Goal: Find specific fact: Find specific fact

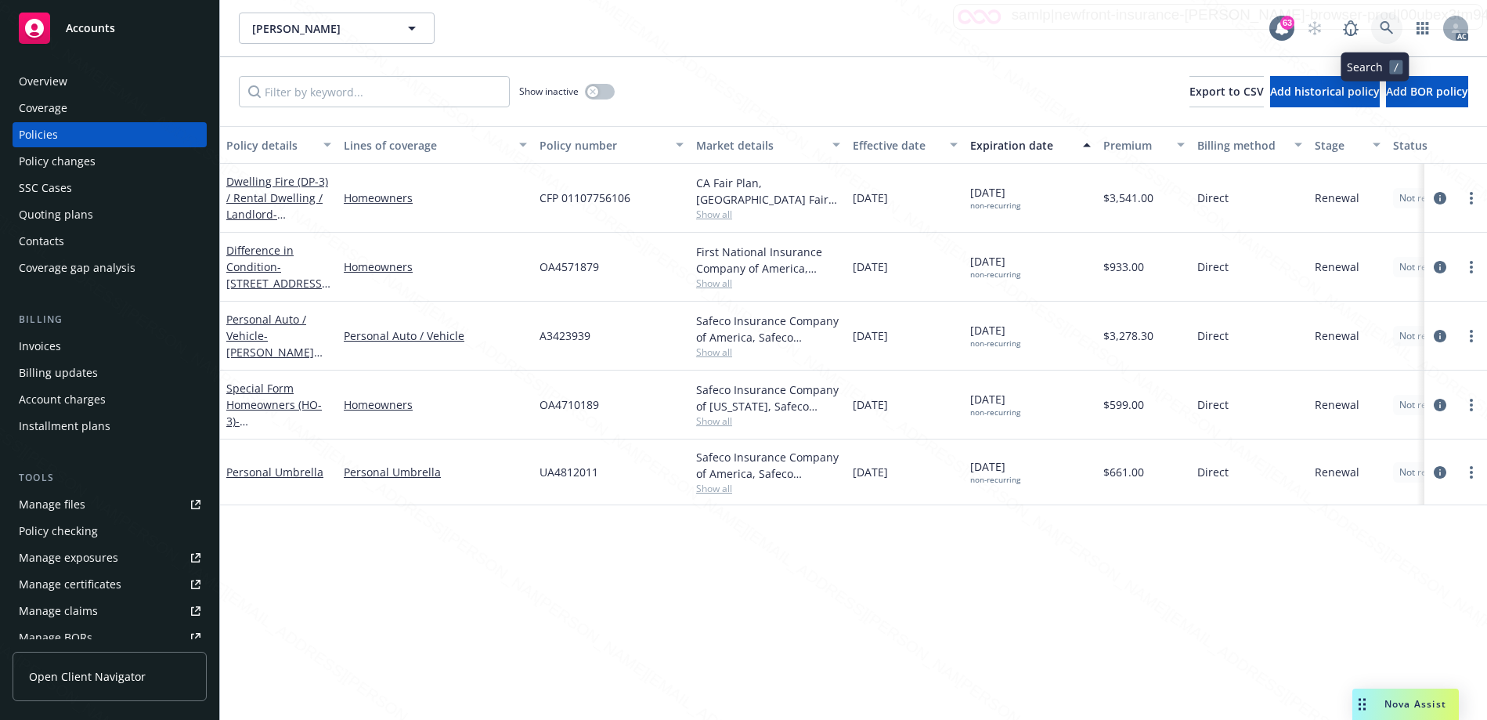
click at [1371, 23] on link at bounding box center [1386, 28] width 31 height 31
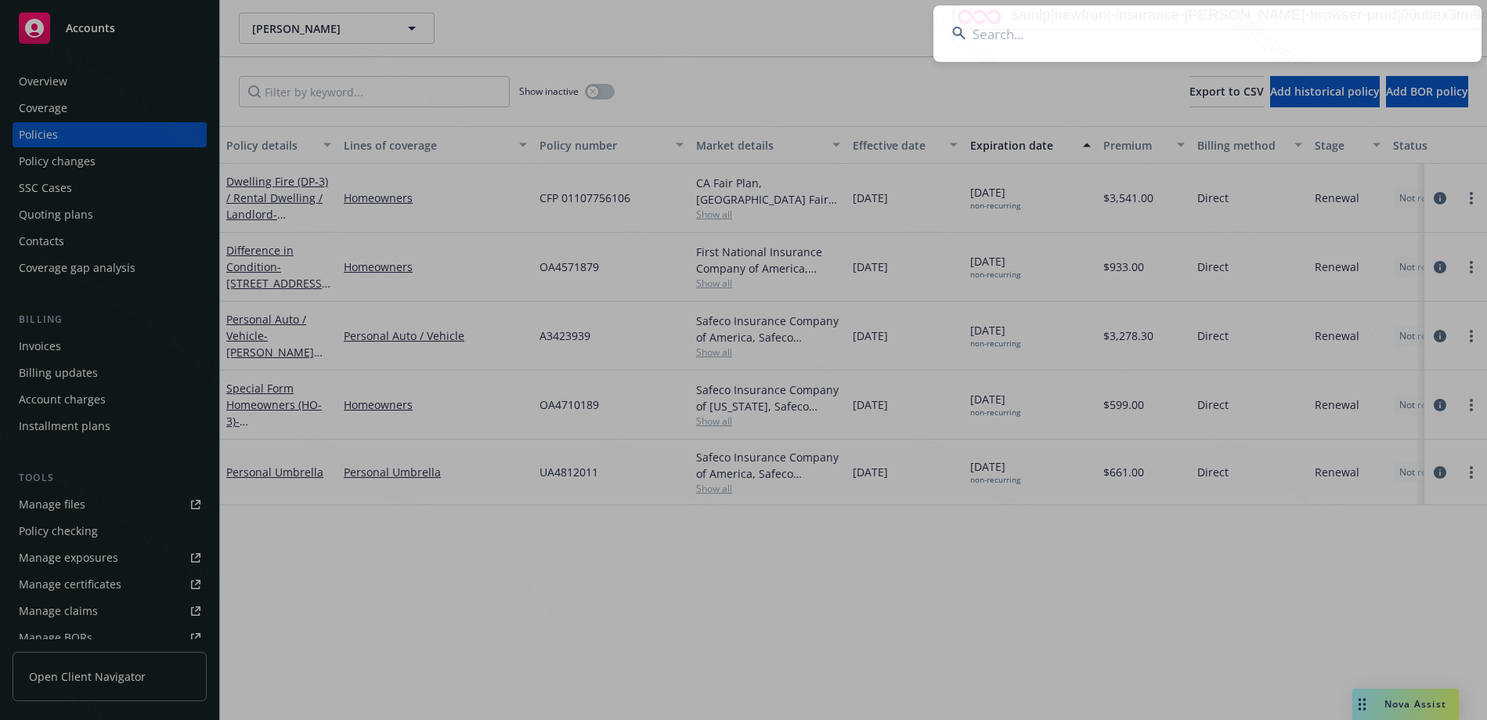
click at [1159, 37] on input at bounding box center [1208, 33] width 548 height 56
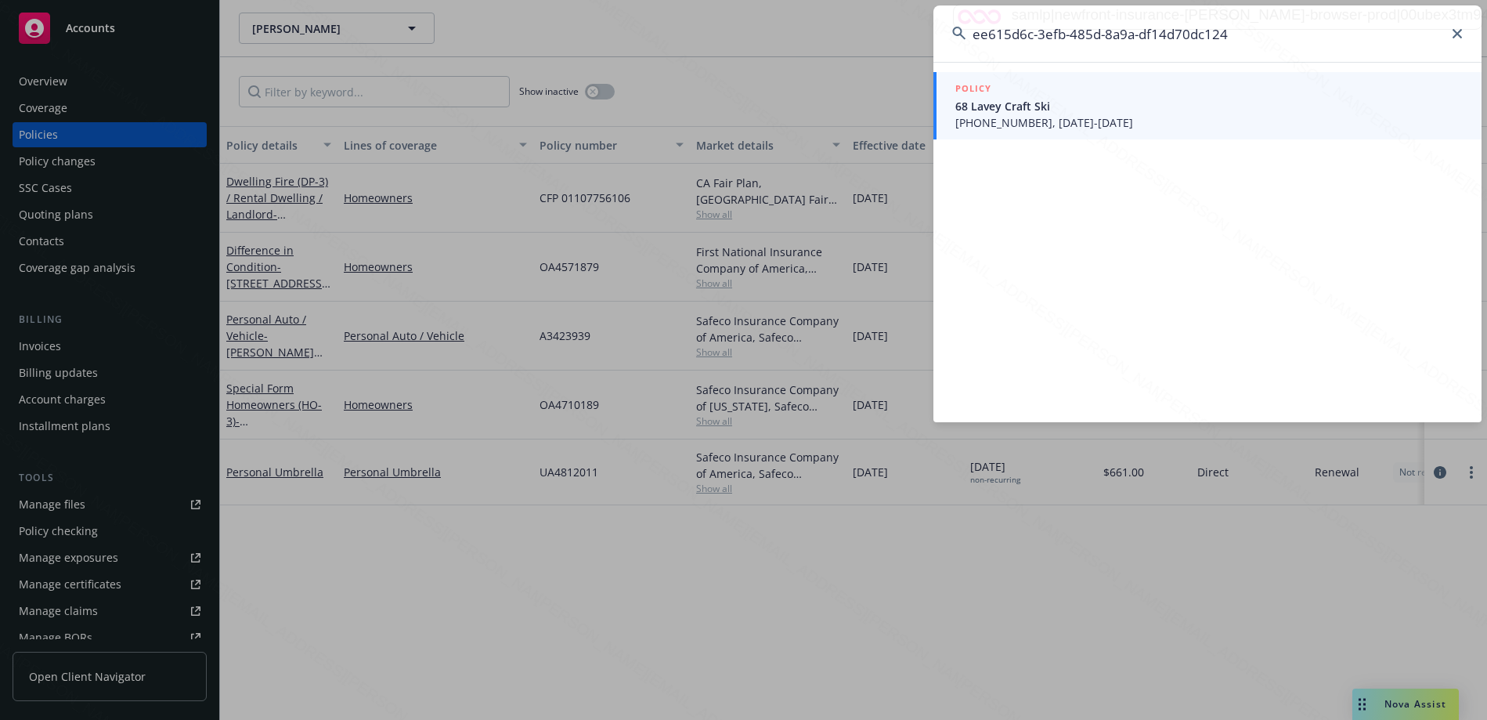
type input "ee615d6c-3efb-485d-8a9a-df14d70dc124"
click at [1056, 99] on span "68 Lavey Craft Ski" at bounding box center [1209, 106] width 508 height 16
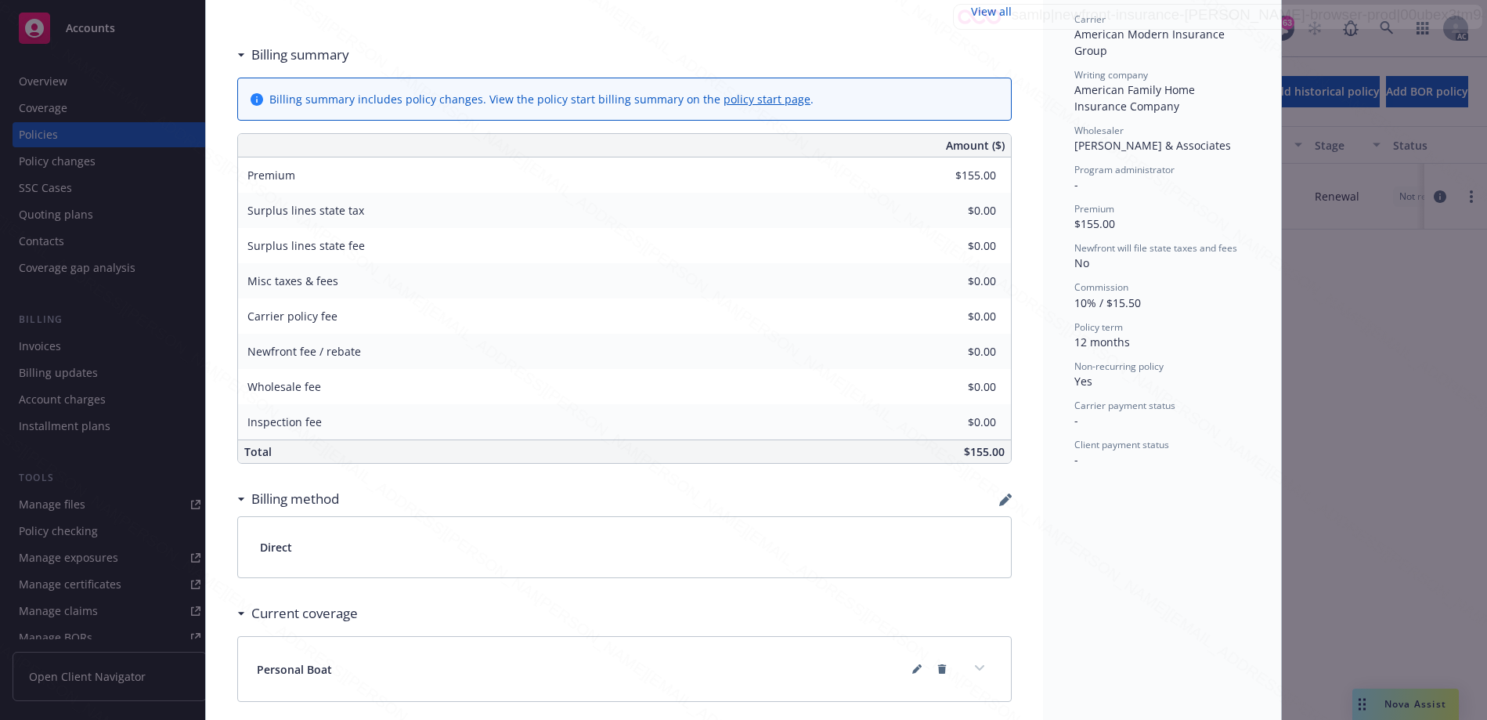
scroll to position [470, 0]
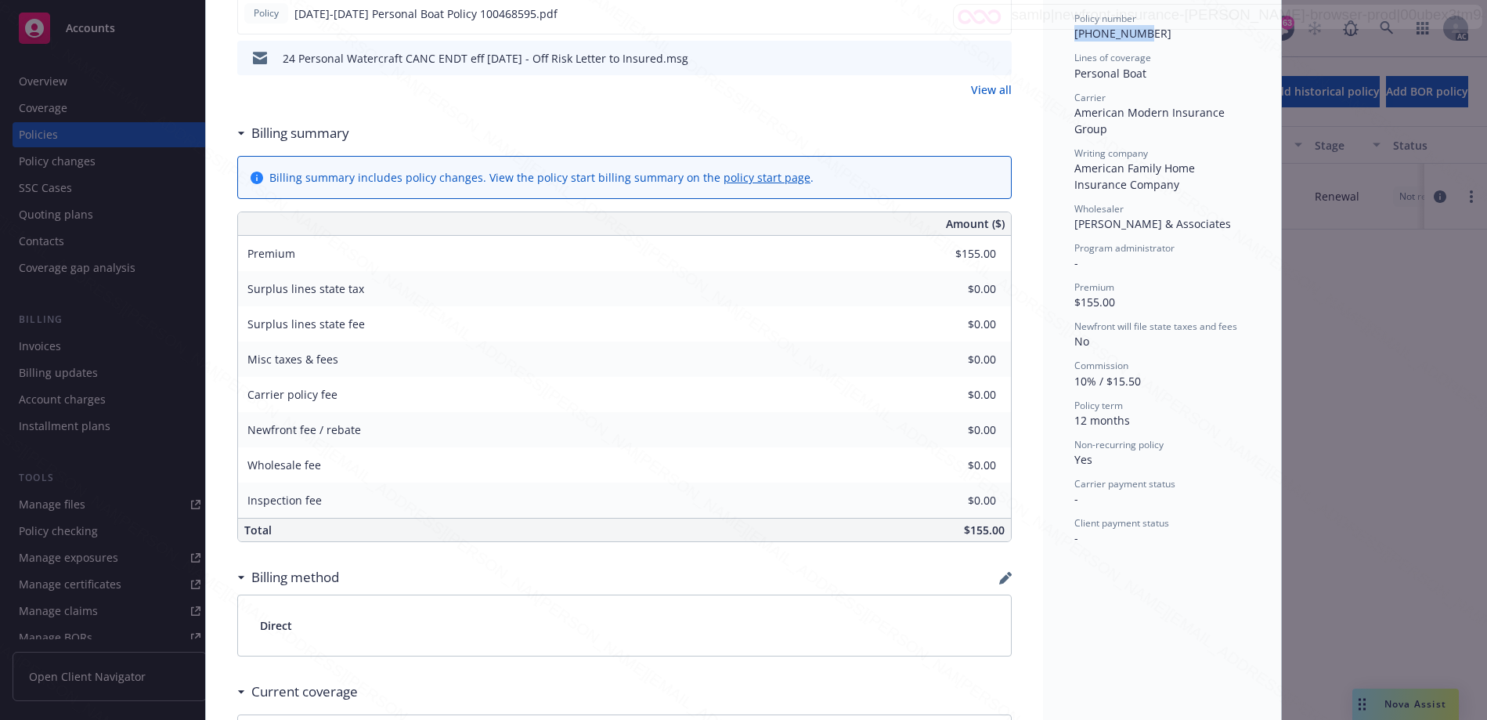
drag, startPoint x: 1069, startPoint y: 37, endPoint x: 1136, endPoint y: 34, distance: 66.6
click at [1136, 34] on div "Policy number [PHONE_NUMBER]" at bounding box center [1162, 27] width 175 height 30
copy span "[PHONE_NUMBER]"
